Goal: Task Accomplishment & Management: Complete application form

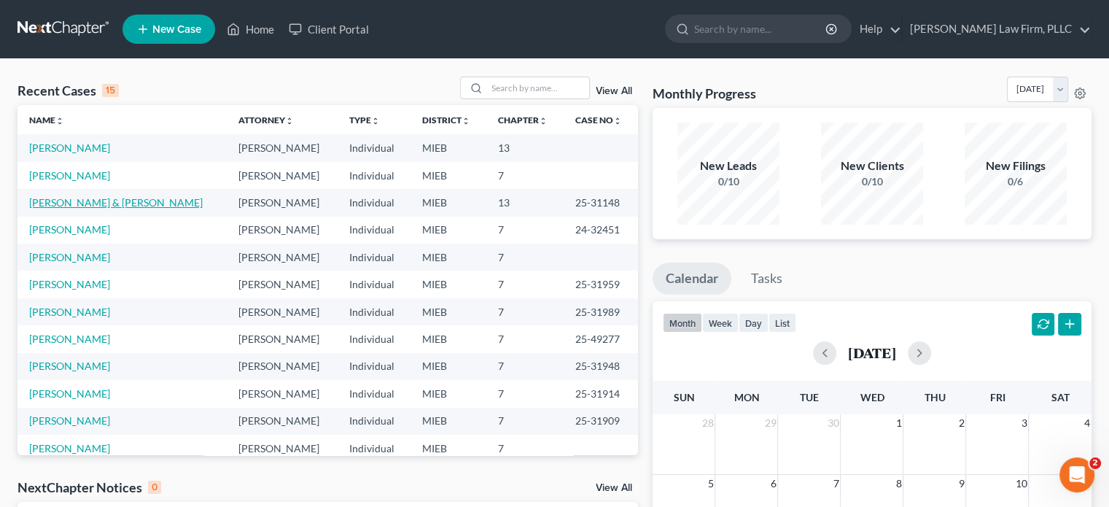
click at [131, 198] on link "[PERSON_NAME] & [PERSON_NAME]" at bounding box center [116, 202] width 174 height 12
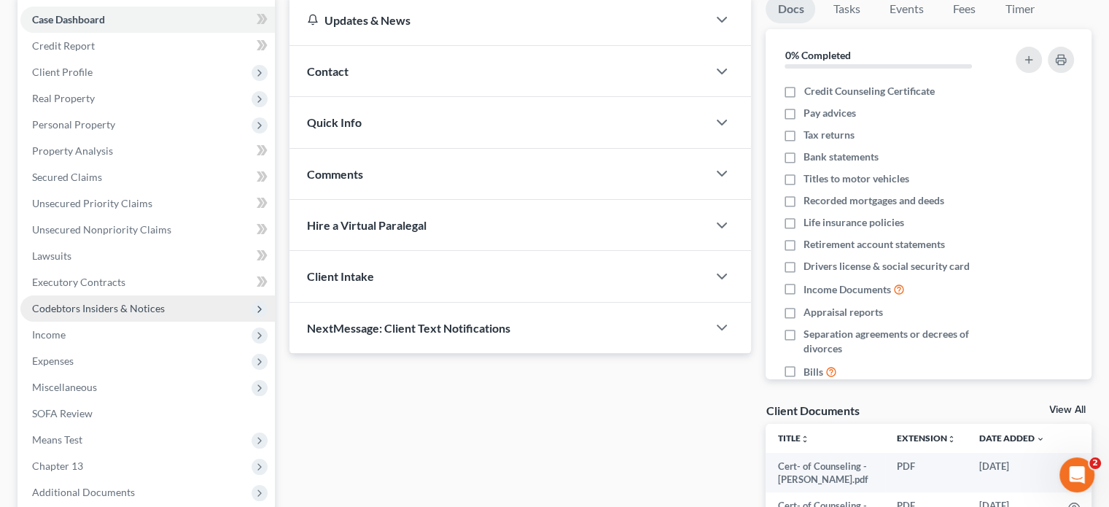
scroll to position [146, 0]
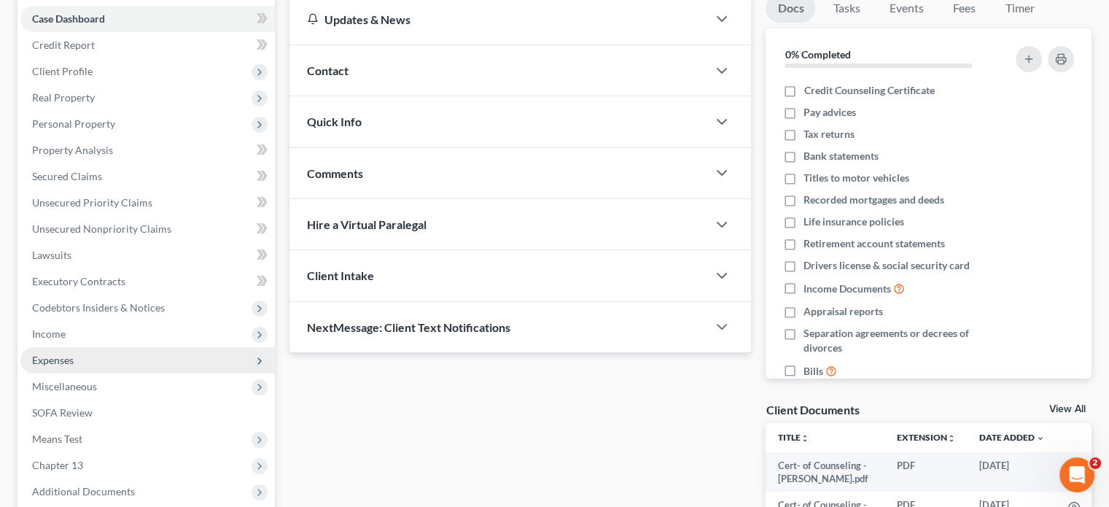
click at [104, 359] on span "Expenses" at bounding box center [147, 360] width 255 height 26
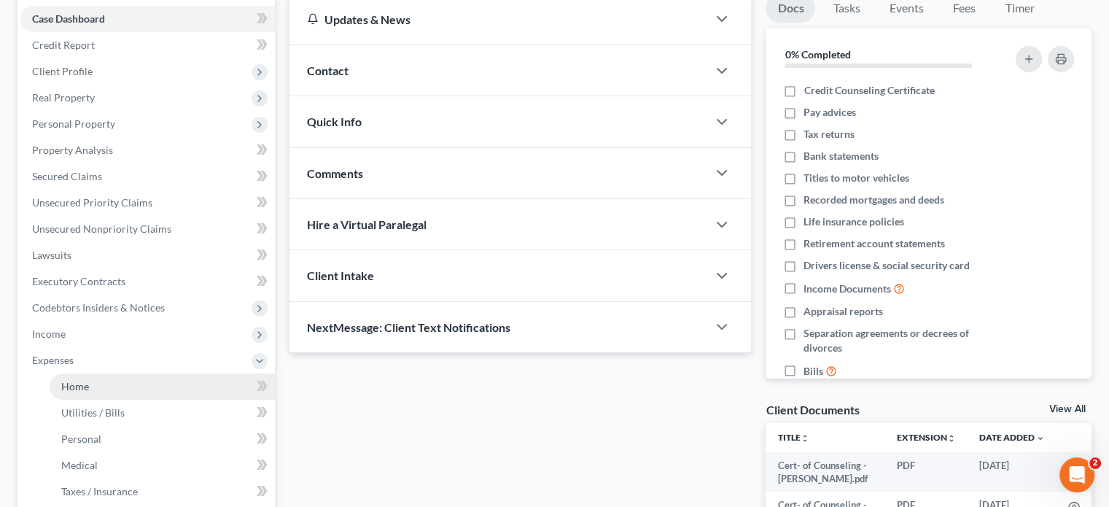
click at [131, 387] on link "Home" at bounding box center [162, 386] width 225 height 26
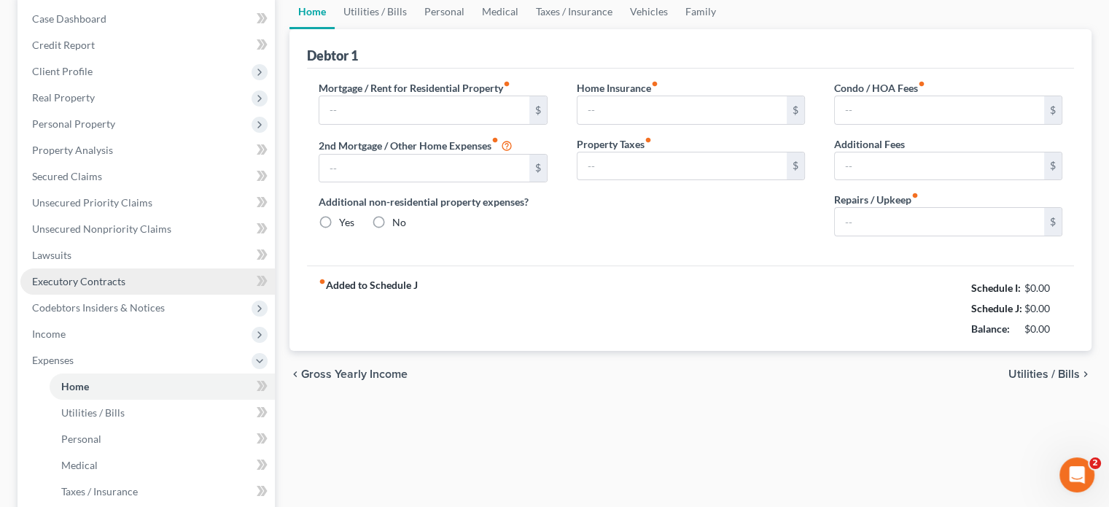
type input "3,292.58"
type input "0.00"
radio input "true"
type input "0.00"
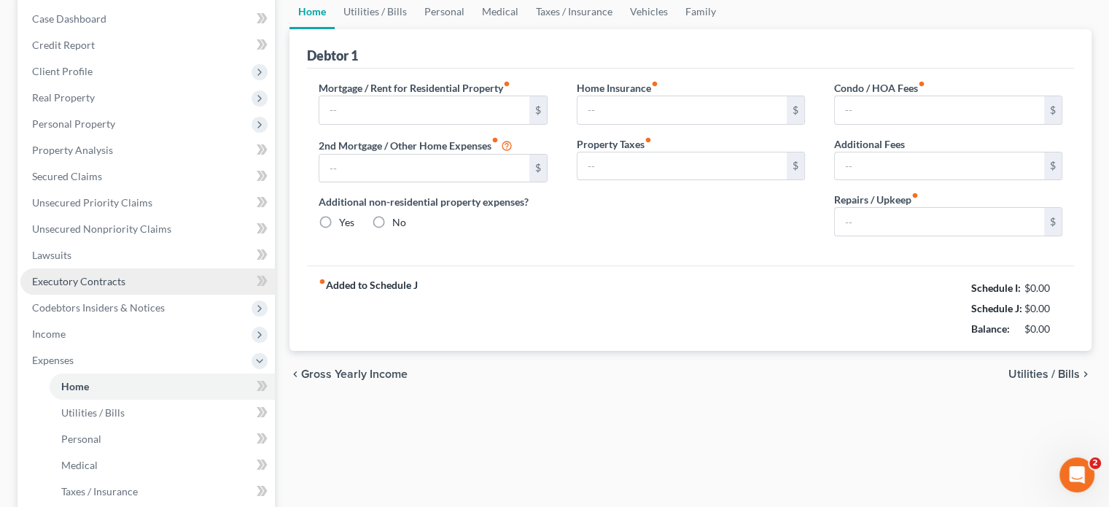
type input "0.00"
type input "150.00"
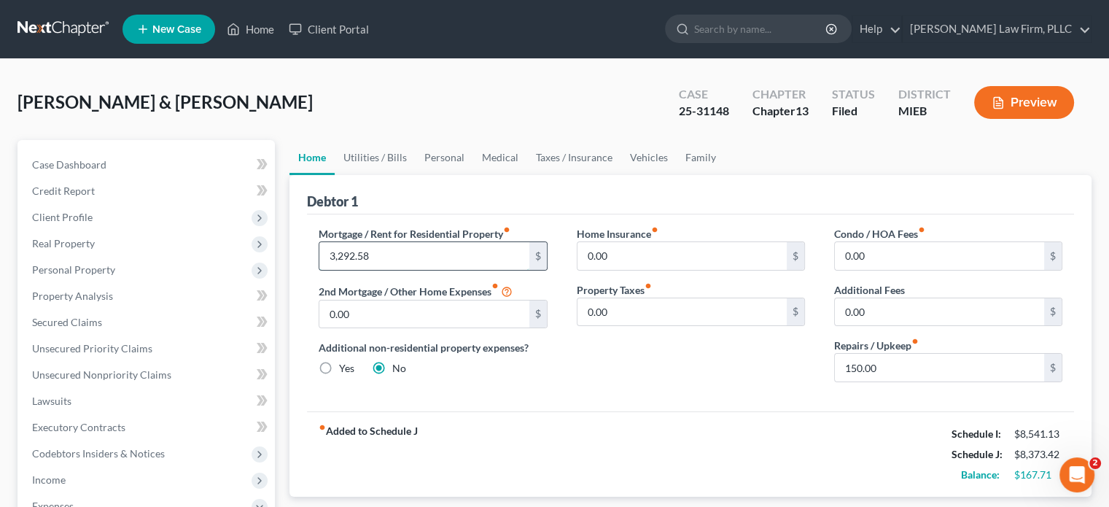
click at [411, 254] on input "3,292.58" at bounding box center [423, 256] width 209 height 28
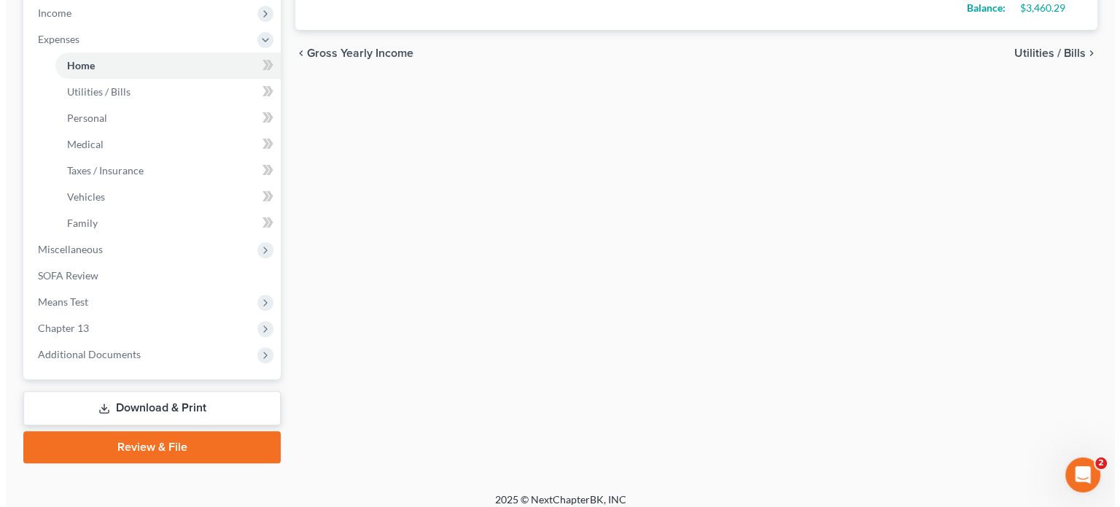
scroll to position [477, 0]
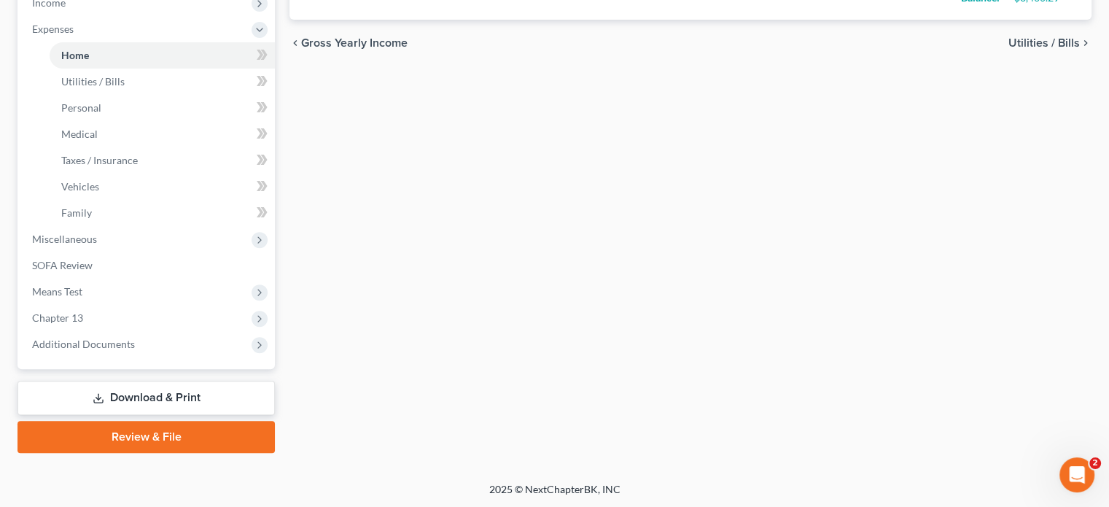
click at [130, 395] on link "Download & Print" at bounding box center [146, 398] width 257 height 34
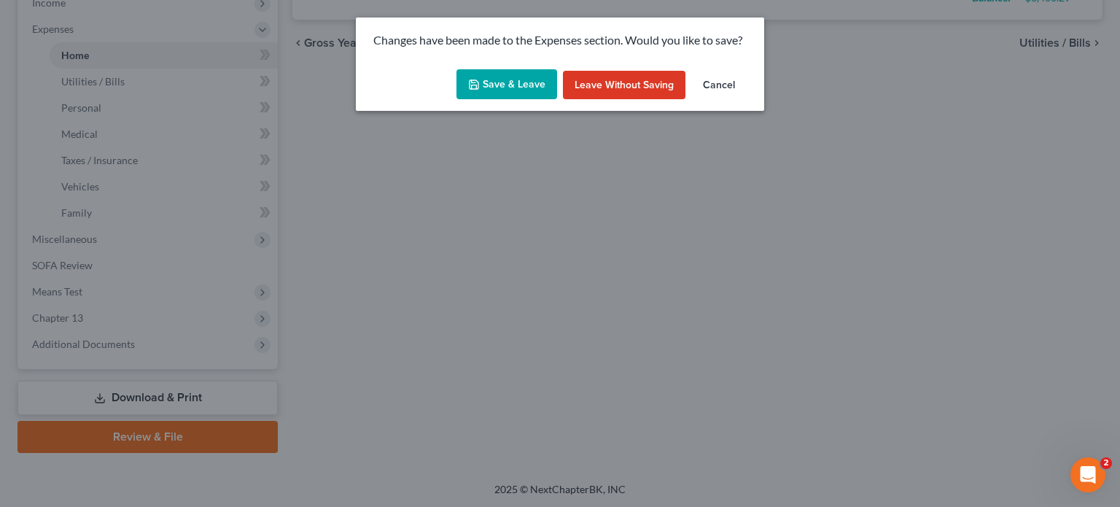
click at [502, 93] on button "Save & Leave" at bounding box center [507, 84] width 101 height 31
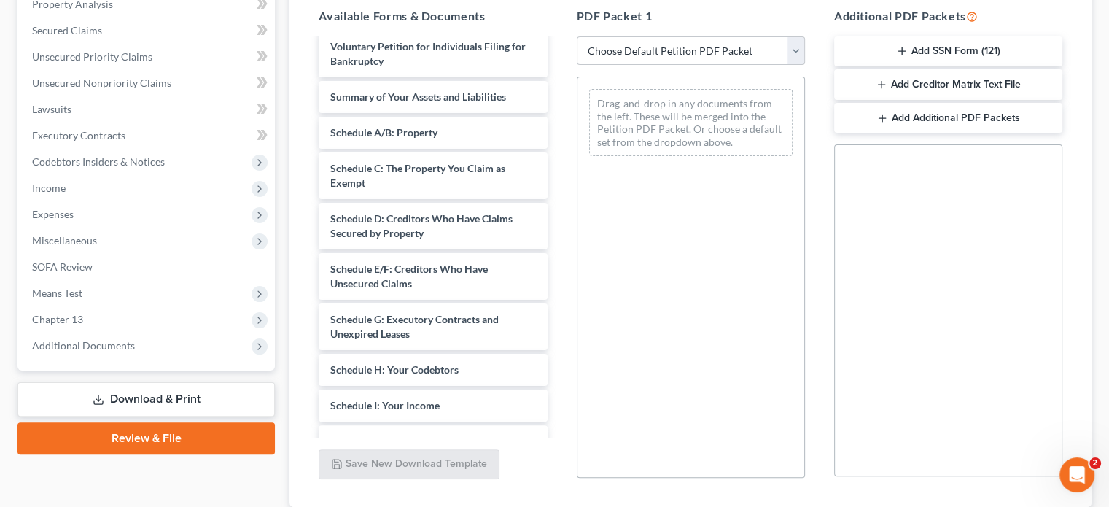
scroll to position [219, 0]
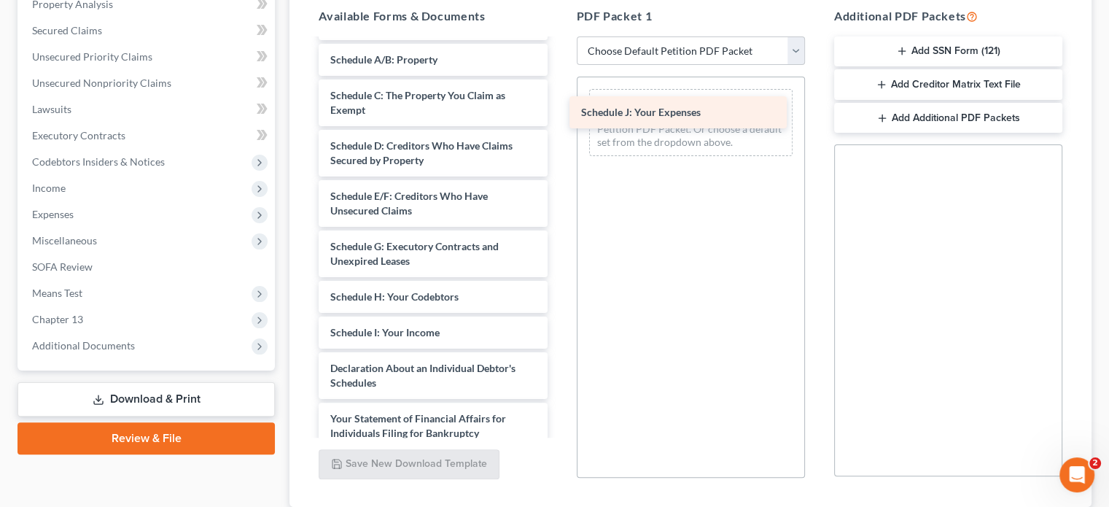
drag, startPoint x: 494, startPoint y: 353, endPoint x: 745, endPoint y: 112, distance: 348.1
click at [559, 112] on div "Schedule J: Your Expenses Cert- of Counseling - [PERSON_NAME].pdf Cert- of Coun…" at bounding box center [433, 264] width 252 height 886
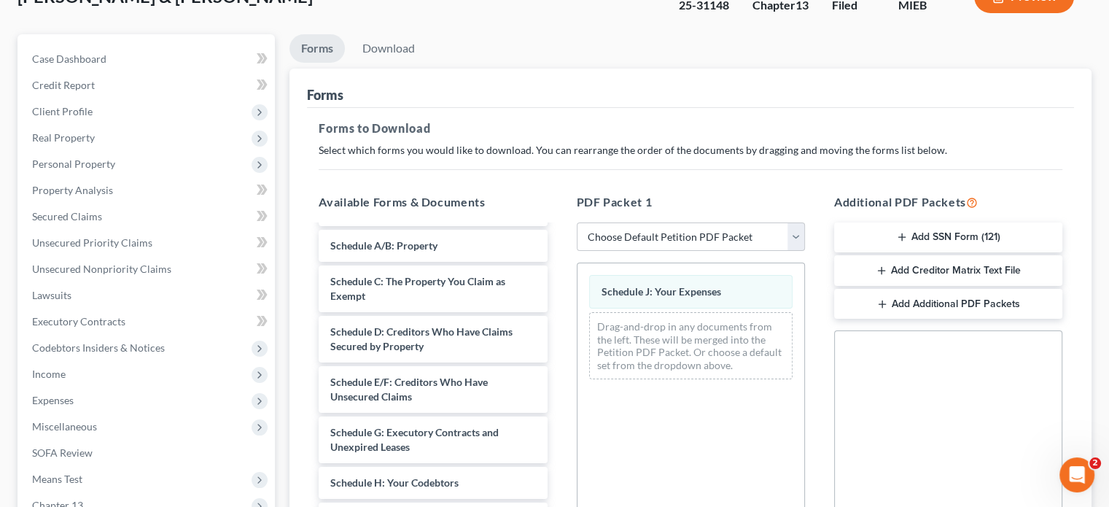
scroll to position [73, 0]
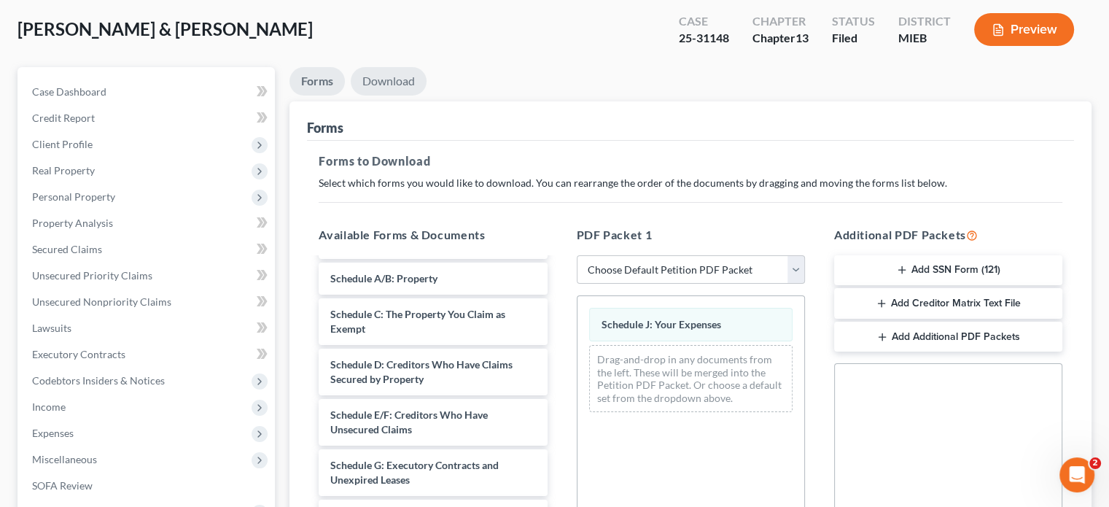
click at [392, 75] on link "Download" at bounding box center [389, 81] width 76 height 28
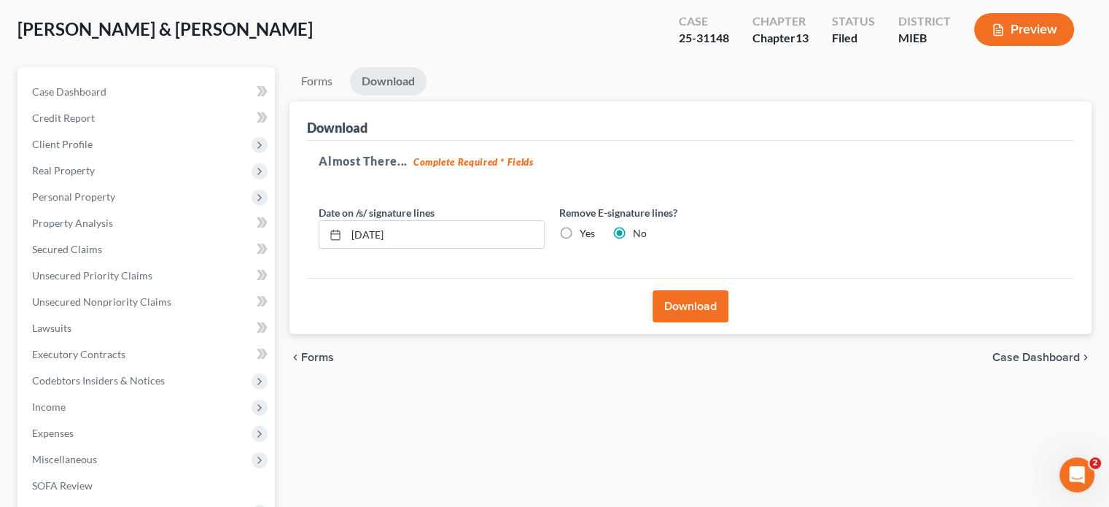
click at [709, 311] on button "Download" at bounding box center [691, 306] width 76 height 32
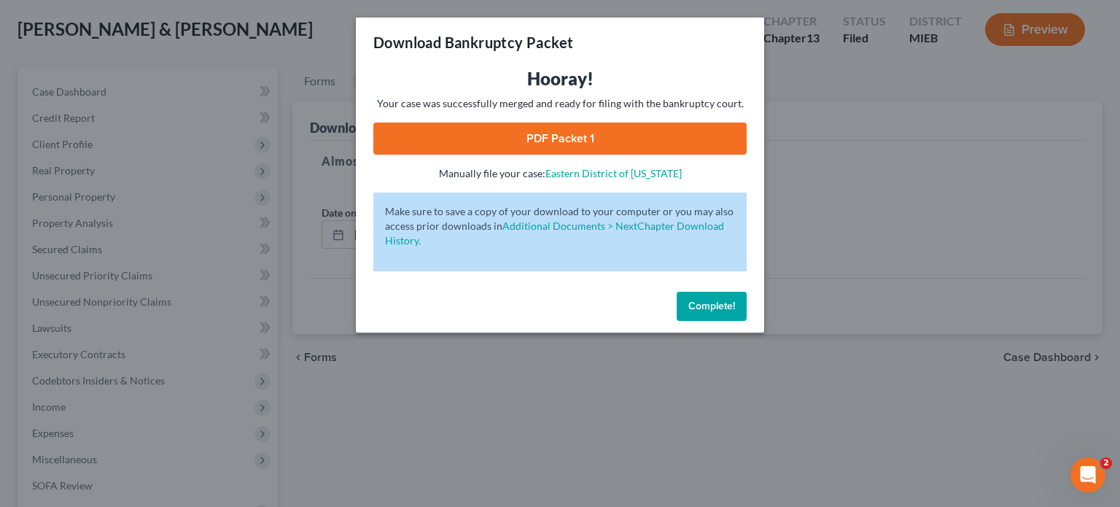
click at [569, 148] on link "PDF Packet 1" at bounding box center [559, 139] width 373 height 32
drag, startPoint x: 715, startPoint y: 303, endPoint x: 696, endPoint y: 290, distance: 22.0
click at [715, 303] on span "Complete!" at bounding box center [711, 306] width 47 height 12
